Goal: Navigation & Orientation: Find specific page/section

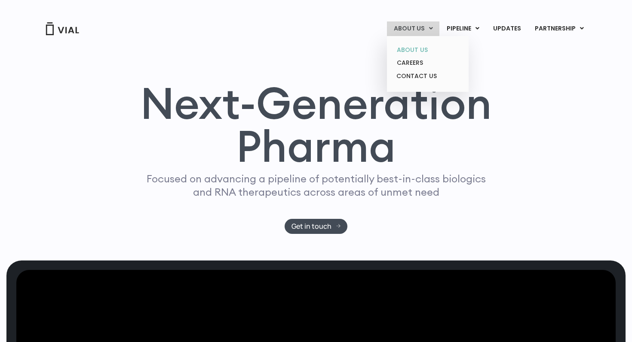
click at [411, 46] on link "ABOUT US" at bounding box center [427, 49] width 75 height 13
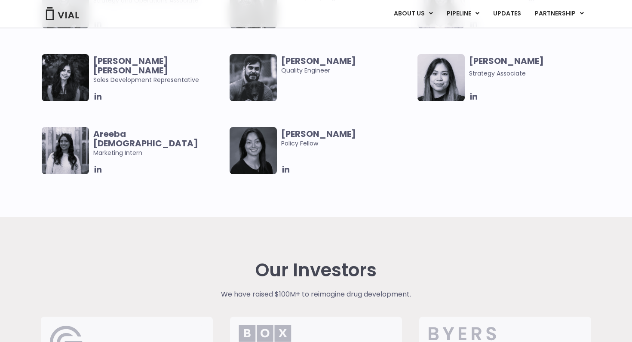
scroll to position [1759, 0]
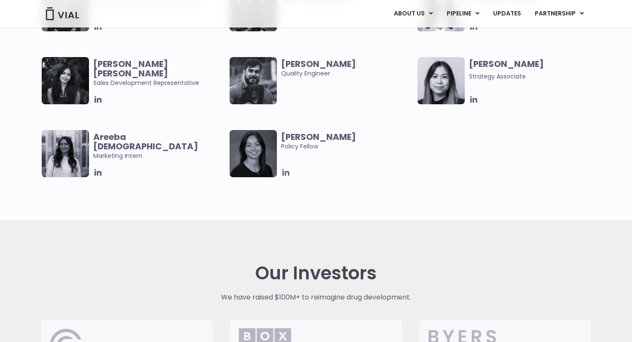
click at [284, 175] on icon at bounding box center [285, 172] width 7 height 7
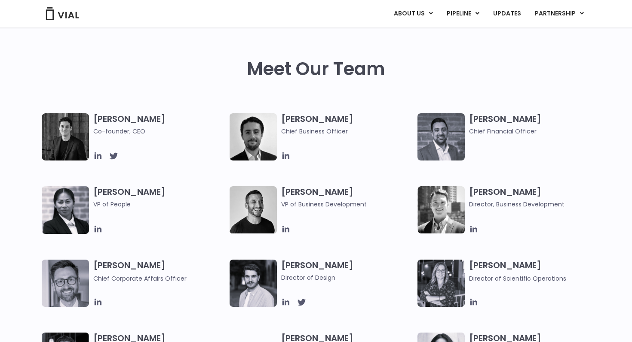
scroll to position [295, 0]
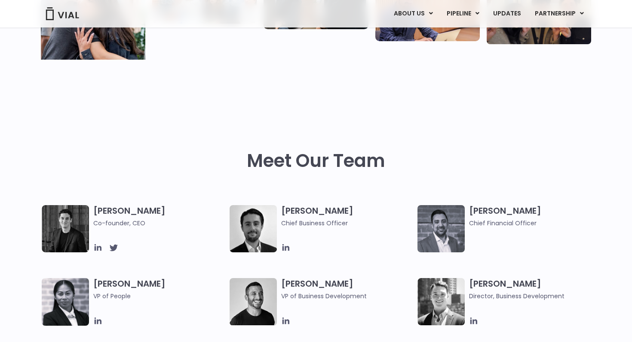
click at [161, 160] on div "Meet Our Team" at bounding box center [316, 178] width 550 height 55
